Goal: Transaction & Acquisition: Book appointment/travel/reservation

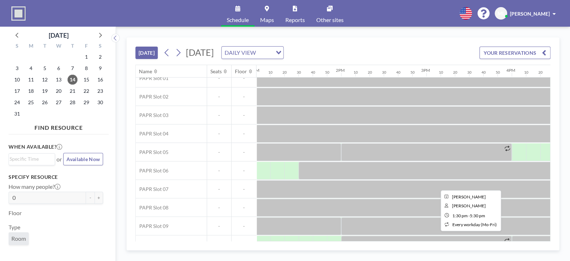
scroll to position [42, 1110]
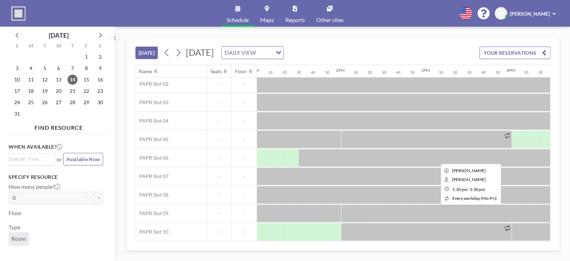
click at [343, 155] on div at bounding box center [469, 158] width 341 height 18
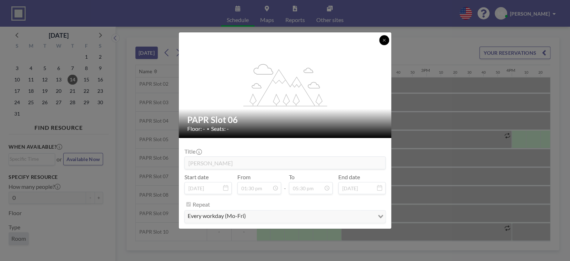
click at [386, 39] on icon at bounding box center [384, 40] width 4 height 4
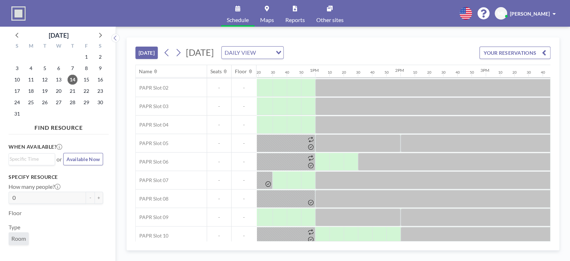
scroll to position [36, 1073]
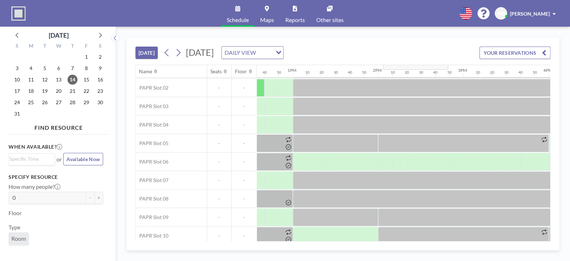
click at [379, 49] on div "[DATE] [DATE] DAILY VIEW Loading... YOUR RESERVATIONS" at bounding box center [343, 51] width 415 height 27
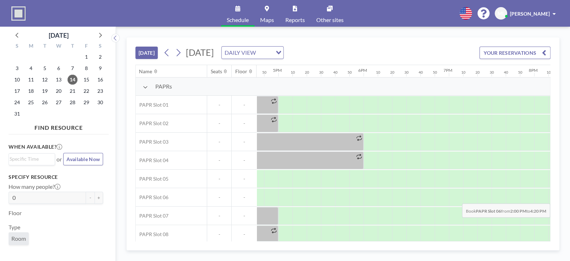
scroll to position [0, 1548]
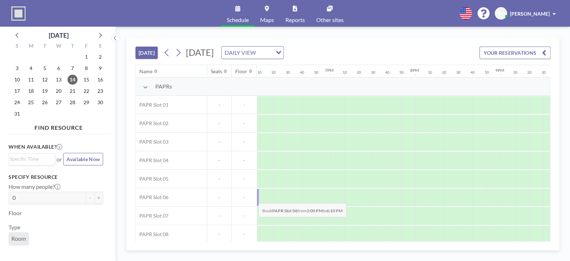
drag, startPoint x: 368, startPoint y: 196, endPoint x: 253, endPoint y: 197, distance: 115.2
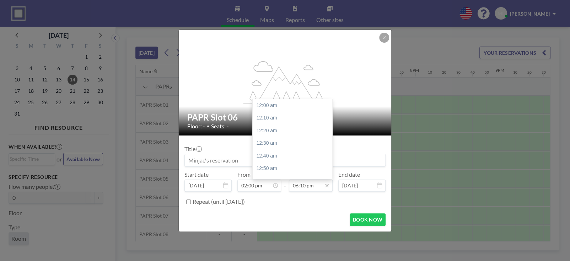
scroll to position [1380, 0]
click at [327, 185] on icon at bounding box center [326, 185] width 3 height 3
click at [310, 187] on input "06:10 pm" at bounding box center [311, 186] width 44 height 12
click at [274, 122] on div "05:00 pm" at bounding box center [294, 123] width 83 height 13
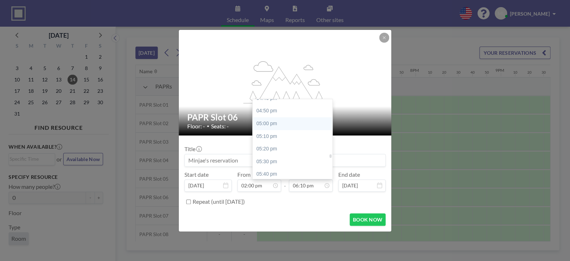
type input "05:00 pm"
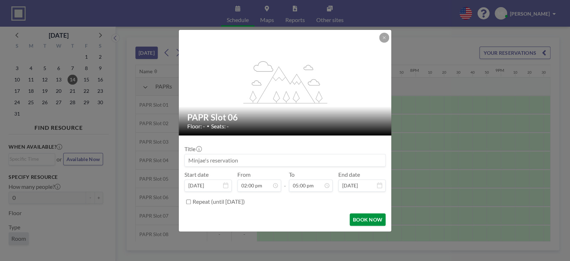
scroll to position [1290, 0]
click at [361, 217] on button "BOOK NOW" at bounding box center [368, 219] width 36 height 12
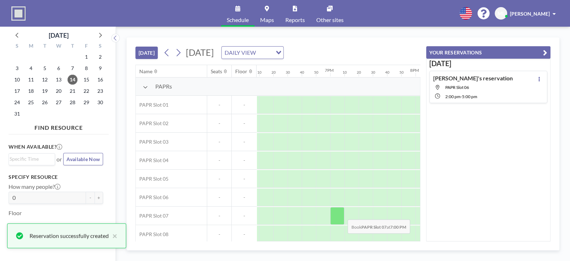
scroll to position [0, 0]
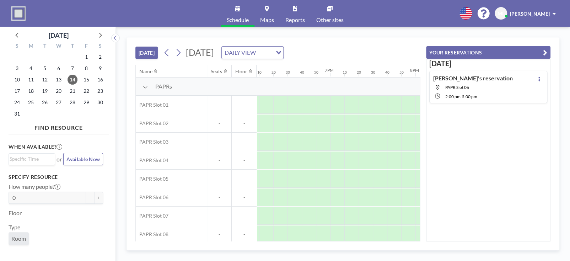
click at [544, 51] on icon "button" at bounding box center [545, 52] width 4 height 9
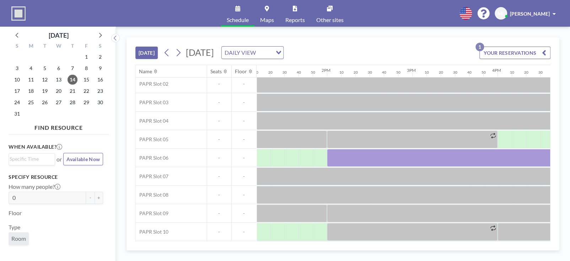
scroll to position [42, 1123]
